Goal: Information Seeking & Learning: Learn about a topic

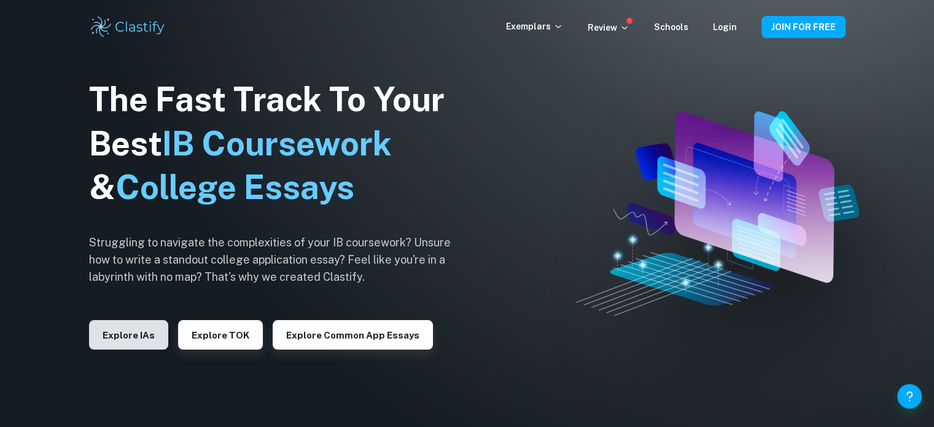
click at [142, 341] on button "Explore IAs" at bounding box center [128, 334] width 79 height 29
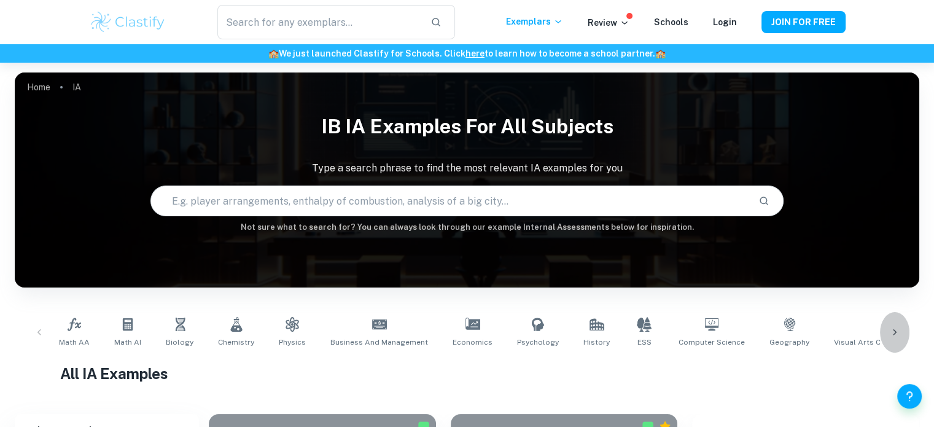
click at [891, 328] on icon at bounding box center [894, 332] width 12 height 12
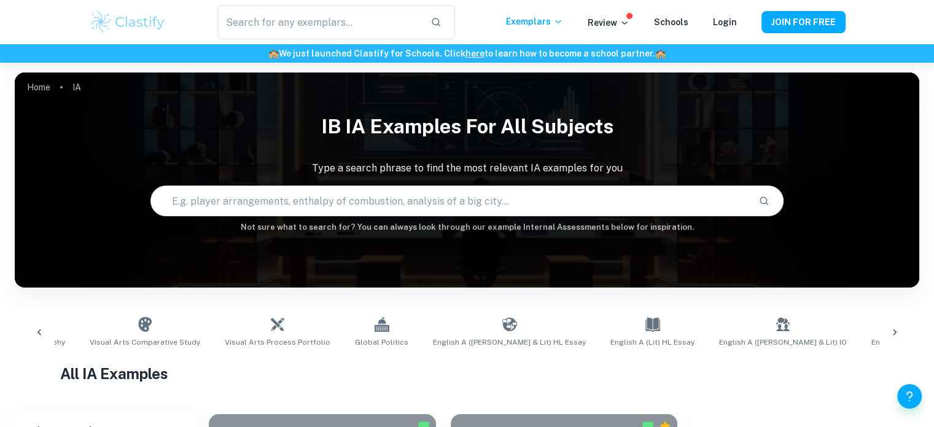
scroll to position [0, 797]
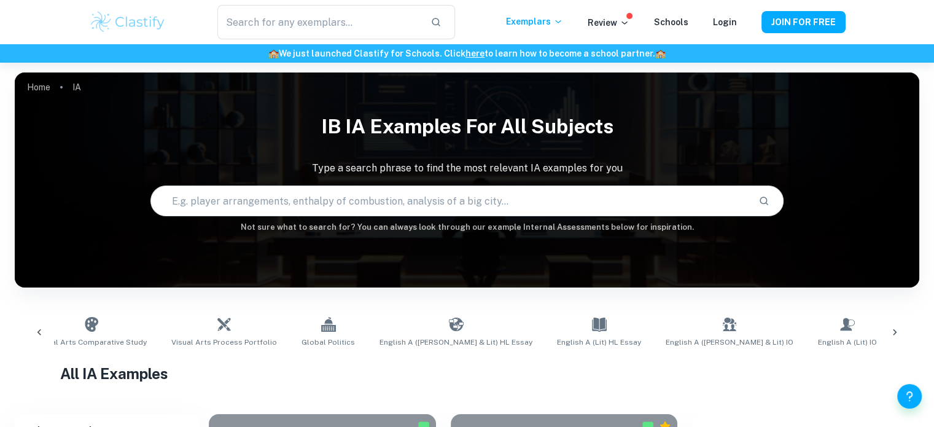
click at [409, 193] on input "text" at bounding box center [449, 201] width 597 height 34
click at [498, 201] on input "text" at bounding box center [449, 201] width 597 height 34
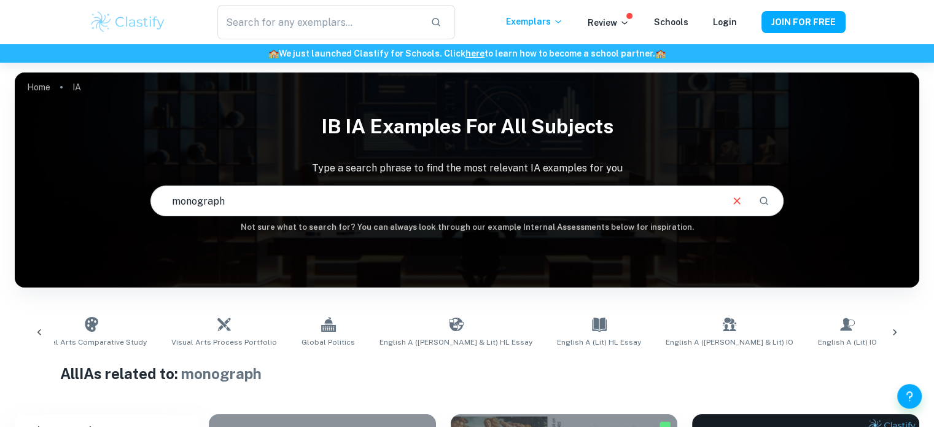
click at [188, 215] on input "monograph" at bounding box center [435, 201] width 569 height 34
click at [194, 203] on input "monograph" at bounding box center [435, 201] width 569 height 34
click at [196, 202] on input "monograph" at bounding box center [435, 201] width 569 height 34
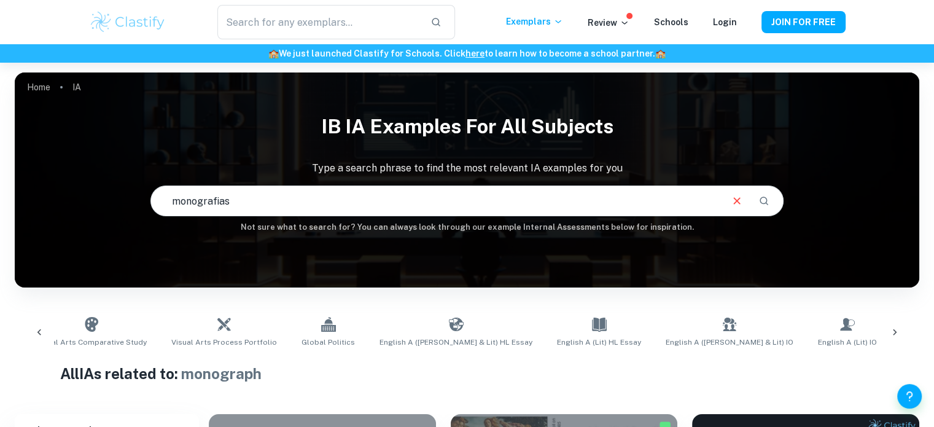
type input "monografias"
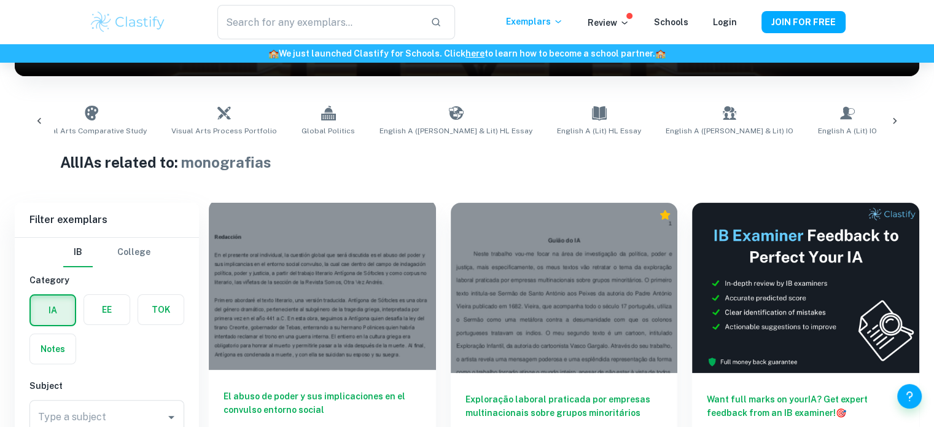
scroll to position [294, 0]
